Goal: Check status: Check status

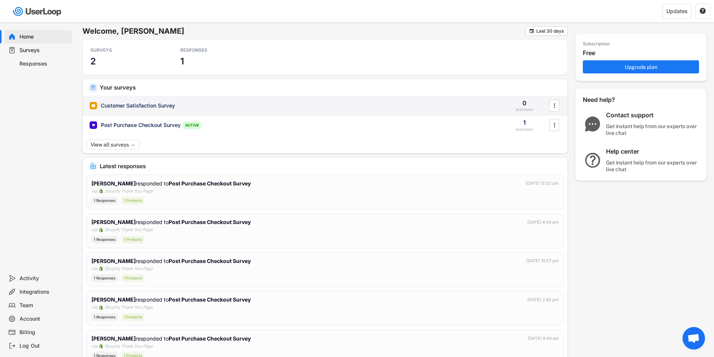
drag, startPoint x: 0, startPoint y: 0, endPoint x: 254, endPoint y: 147, distance: 293.4
click at [254, 147] on div "Your surveys Customer Satisfaction Survey 0 RESPONSES  Post Purchase Checkout …" at bounding box center [325, 116] width 485 height 74
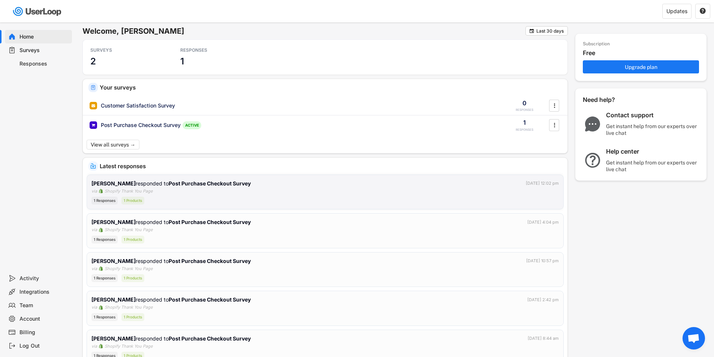
click at [224, 186] on strong "Post Purchase Checkout Survey" at bounding box center [210, 183] width 82 height 6
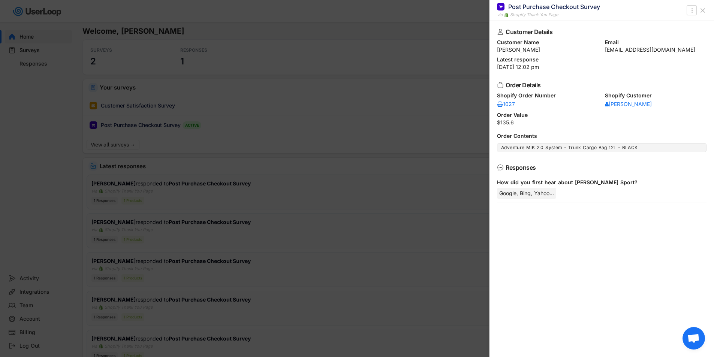
click at [224, 186] on div at bounding box center [357, 178] width 714 height 357
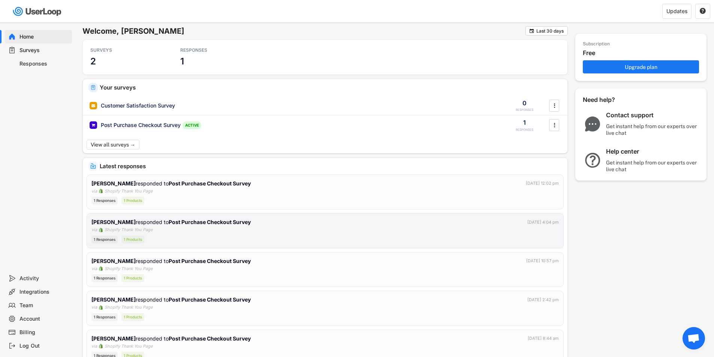
click at [212, 228] on div "[PERSON_NAME] responded to Post Purchase Checkout Survey [DATE] 4:04 pm via Sho…" at bounding box center [324, 230] width 467 height 25
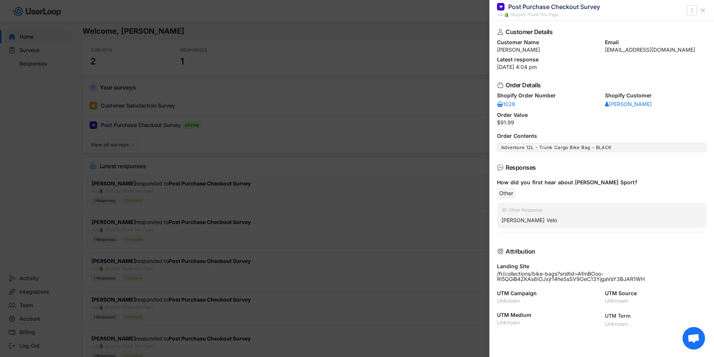
click at [212, 225] on div at bounding box center [357, 178] width 714 height 357
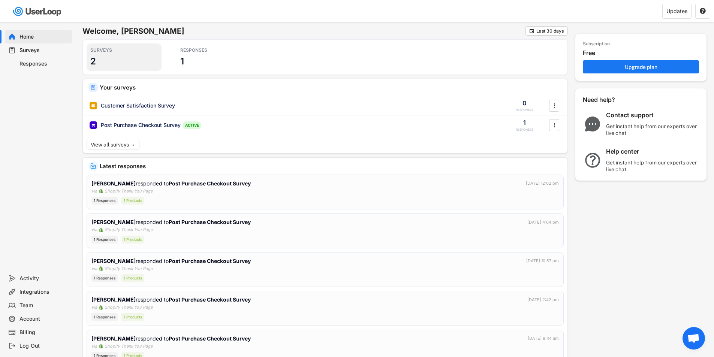
click at [106, 55] on div "SURVEYS 2" at bounding box center [124, 56] width 75 height 27
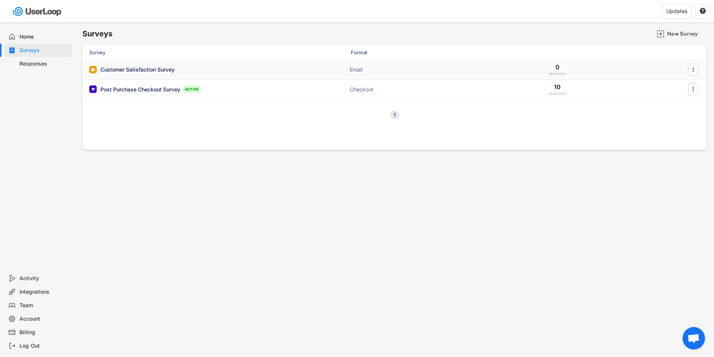
click at [121, 73] on div "Customer Satisfaction Survey Email 0 RESPONSES " at bounding box center [394, 69] width 624 height 19
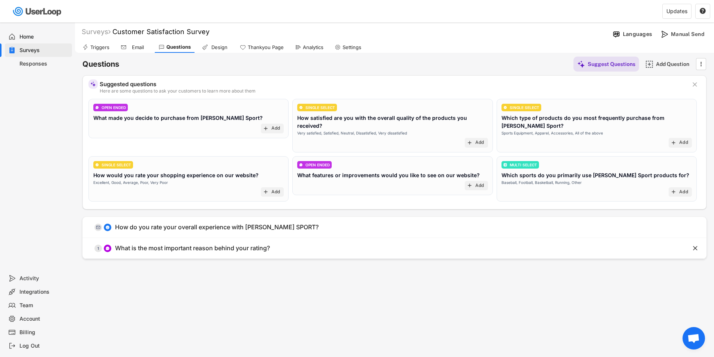
click at [44, 53] on div "Surveys" at bounding box center [43, 50] width 49 height 7
